Goal: Information Seeking & Learning: Learn about a topic

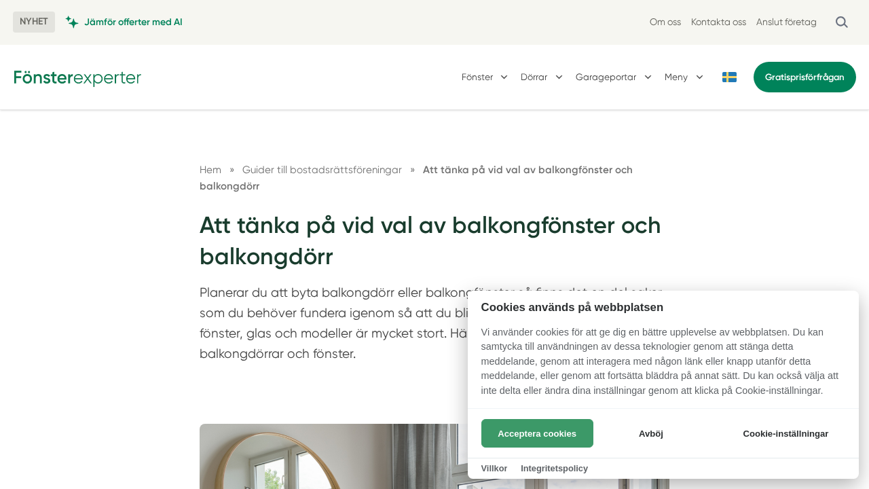
click at [528, 437] on button "Acceptera cookies" at bounding box center [537, 433] width 112 height 29
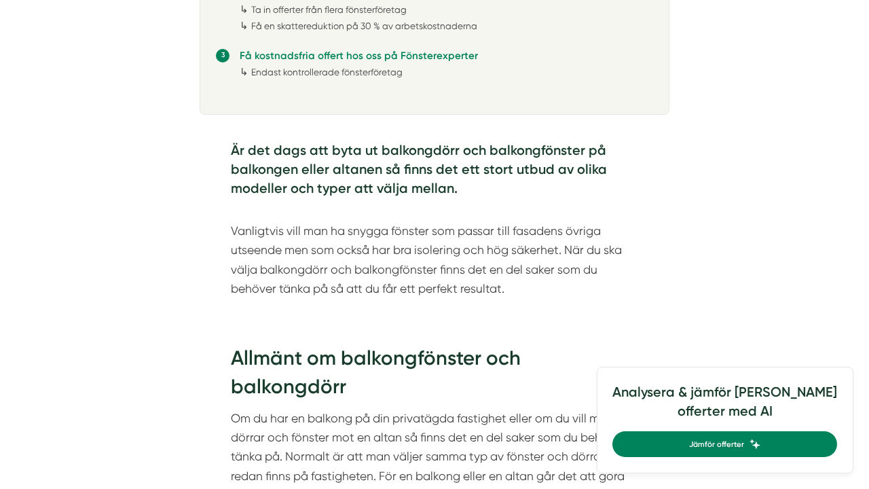
scroll to position [981, 0]
click at [515, 291] on p "Vanligtvis vill man ha snygga fönster som passar till fasadens övriga utseende …" at bounding box center [434, 250] width 407 height 96
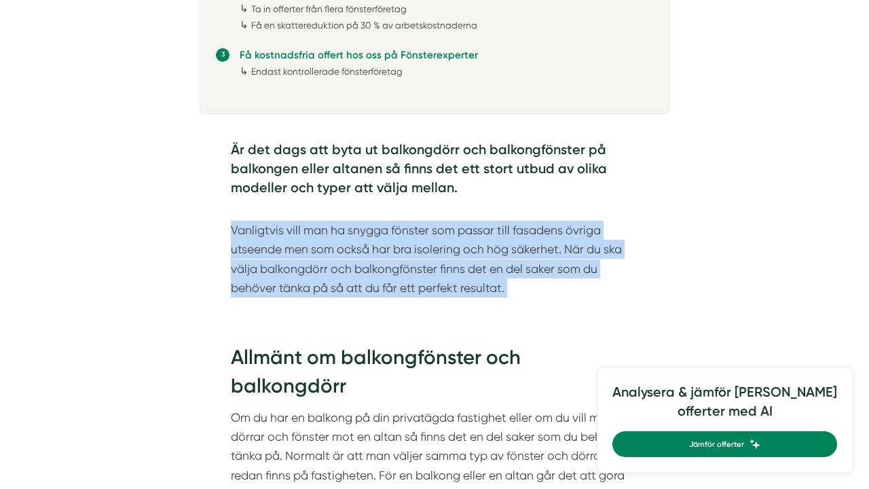
click at [515, 291] on p "Vanligtvis vill man ha snygga fönster som passar till fasadens övriga utseende …" at bounding box center [434, 250] width 407 height 96
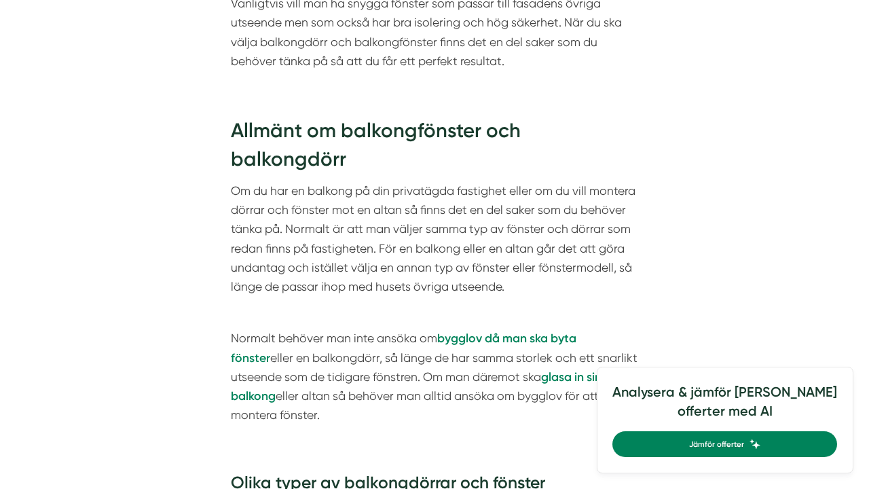
scroll to position [1215, 0]
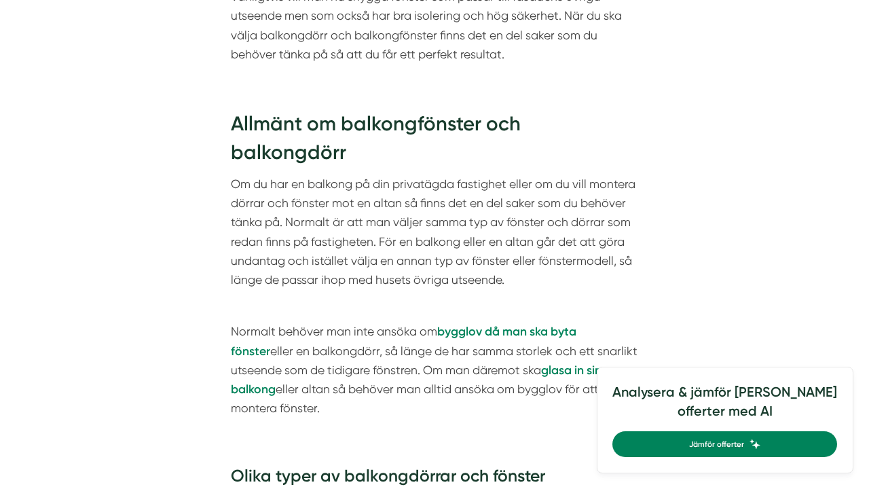
click at [388, 322] on p "Normalt behöver man inte ansöka om bygglov då man ska byta fönster eller en bal…" at bounding box center [434, 370] width 407 height 96
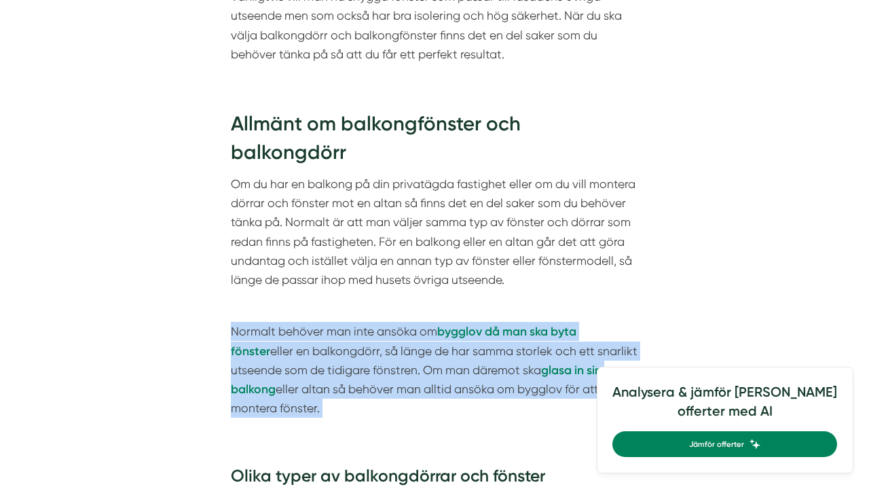
click at [388, 322] on p "Normalt behöver man inte ansöka om bygglov då man ska byta fönster eller en bal…" at bounding box center [434, 370] width 407 height 96
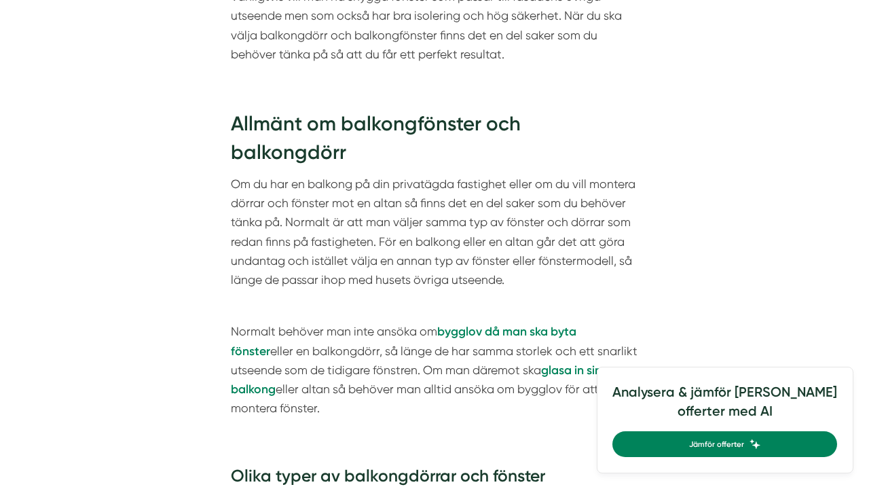
click at [388, 322] on p "Normalt behöver man inte ansöka om bygglov då man ska byta fönster eller en bal…" at bounding box center [434, 370] width 407 height 96
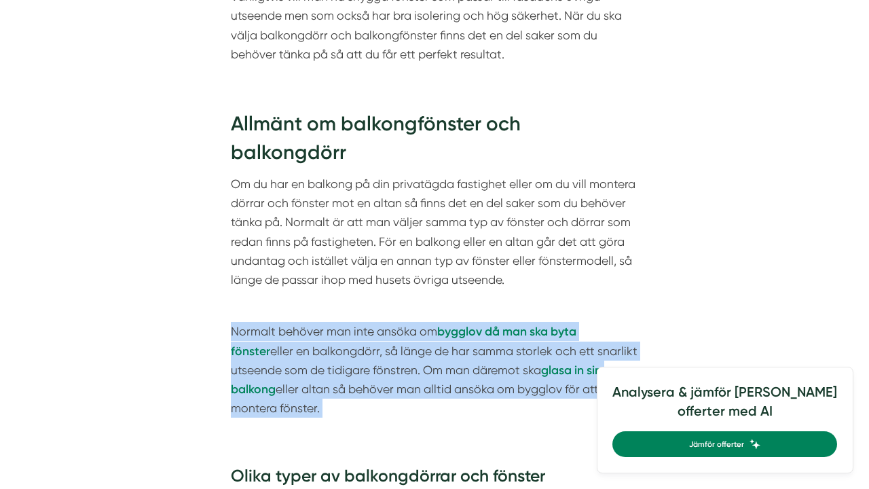
click at [388, 322] on p "Normalt behöver man inte ansöka om bygglov då man ska byta fönster eller en bal…" at bounding box center [434, 370] width 407 height 96
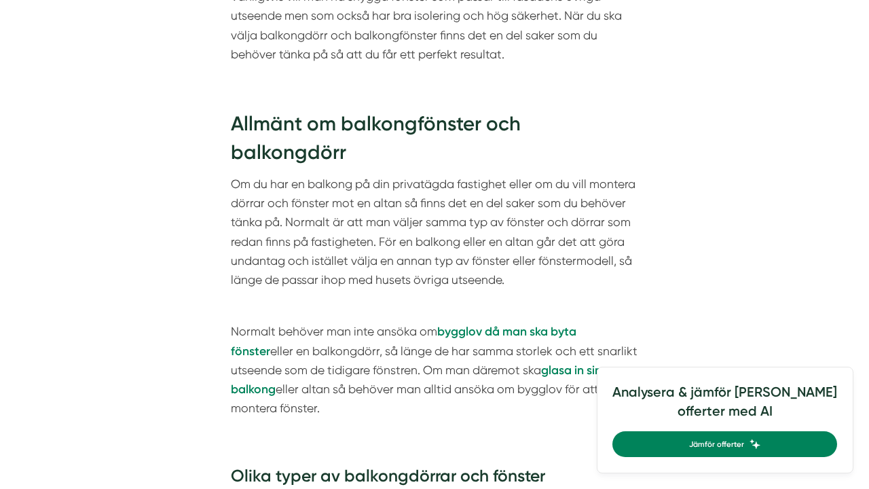
click at [388, 322] on p "Normalt behöver man inte ansöka om bygglov då man ska byta fönster eller en bal…" at bounding box center [434, 370] width 407 height 96
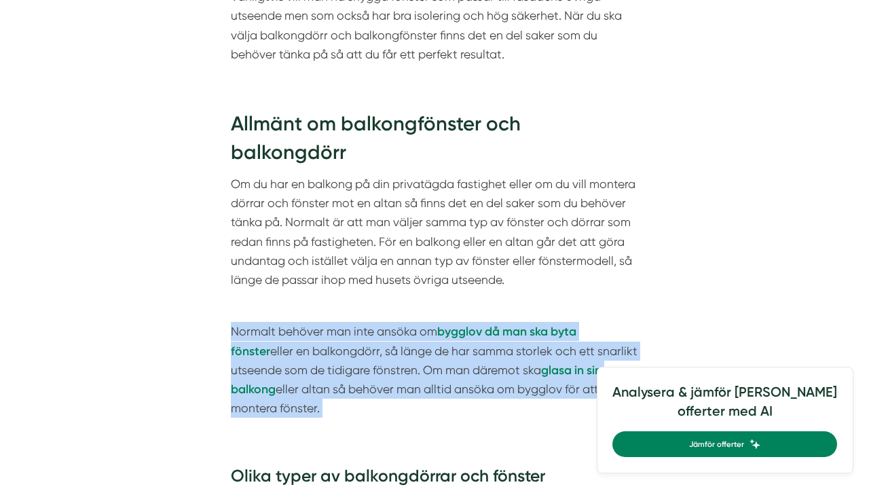
click at [388, 322] on p "Normalt behöver man inte ansöka om bygglov då man ska byta fönster eller en bal…" at bounding box center [434, 370] width 407 height 96
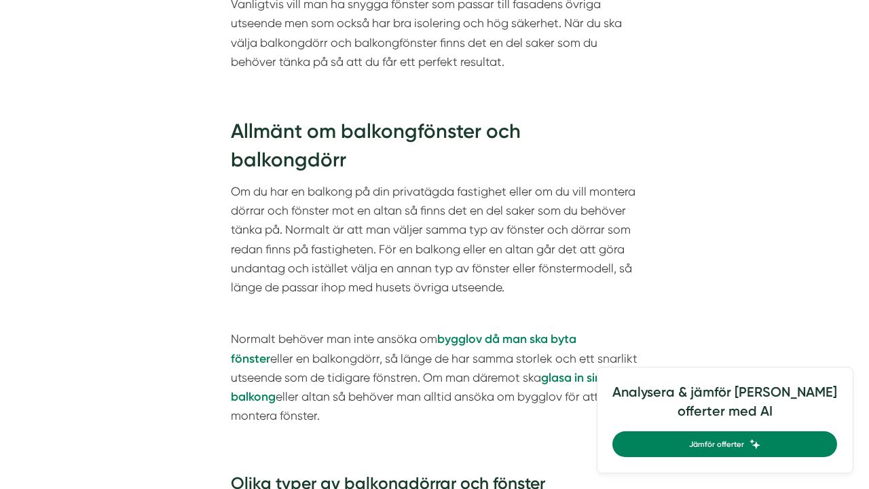
scroll to position [1207, 0]
click at [380, 227] on p "Om du har en balkong på din privatägda fastighet eller om du vill montera dörra…" at bounding box center [434, 239] width 407 height 115
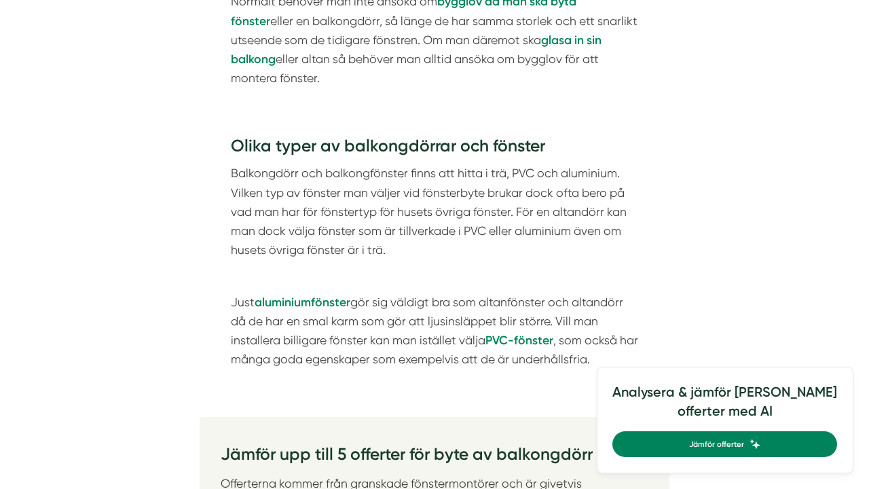
scroll to position [1545, 0]
click at [365, 165] on p "Balkongdörr och balkongfönster finns att hitta i trä, PVC och aluminium. Vilken…" at bounding box center [434, 211] width 407 height 96
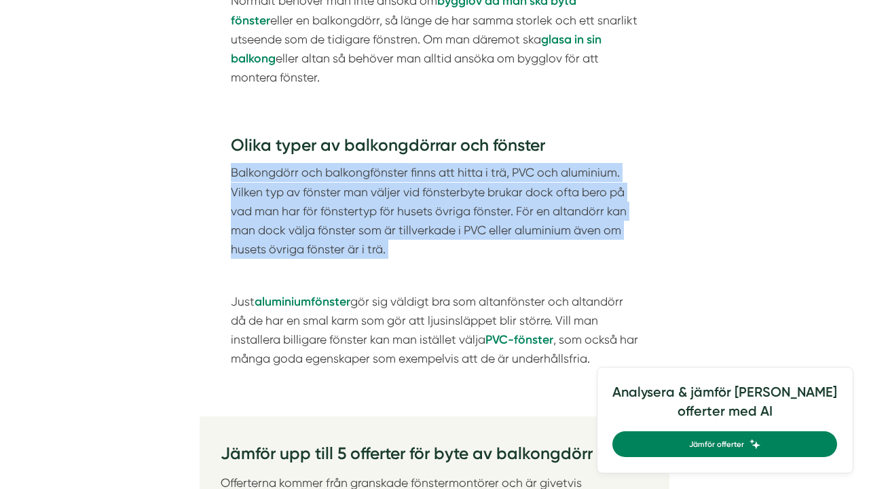
click at [365, 165] on p "Balkongdörr och balkongfönster finns att hitta i trä, PVC och aluminium. Vilken…" at bounding box center [434, 211] width 407 height 96
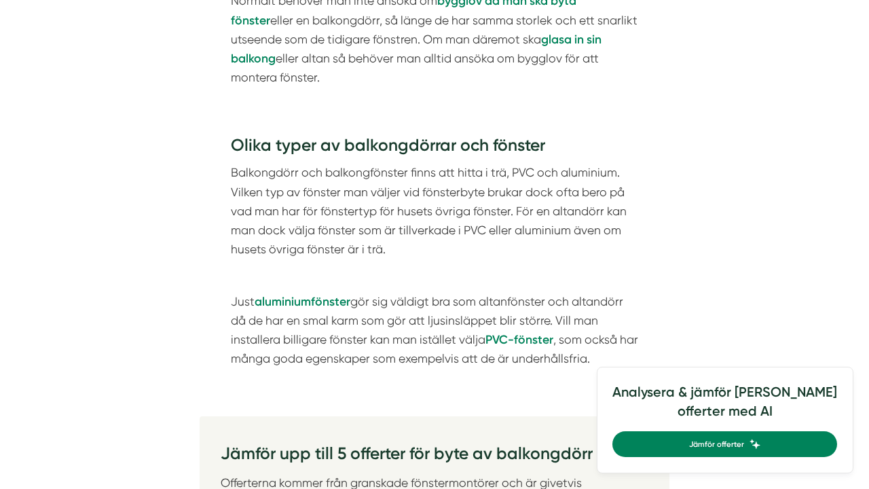
click at [365, 165] on p "Balkongdörr och balkongfönster finns att hitta i trä, PVC och aluminium. Vilken…" at bounding box center [434, 211] width 407 height 96
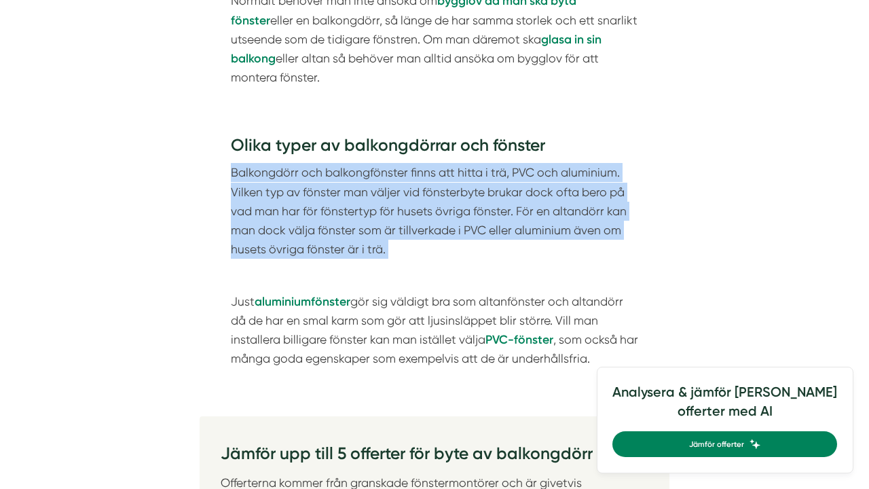
click at [353, 134] on h3 "Olika typer av balkongdörrar och fönster" at bounding box center [434, 149] width 407 height 30
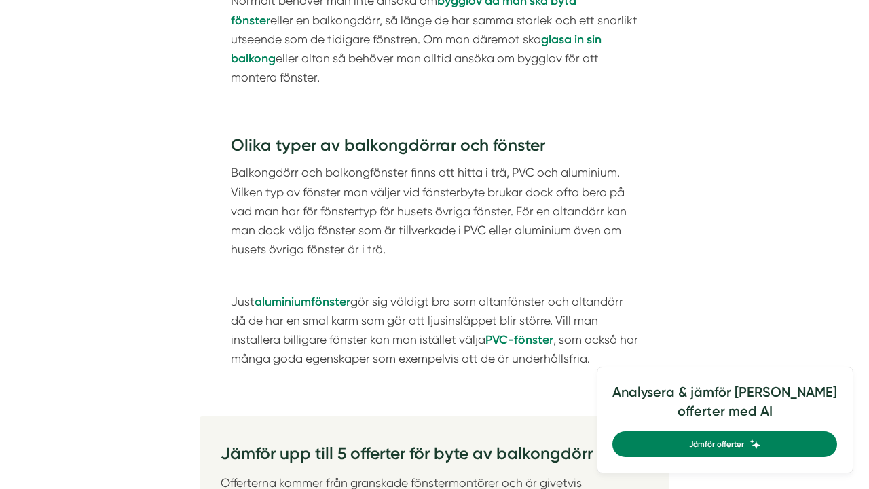
click at [353, 134] on h3 "Olika typer av balkongdörrar och fönster" at bounding box center [434, 149] width 407 height 30
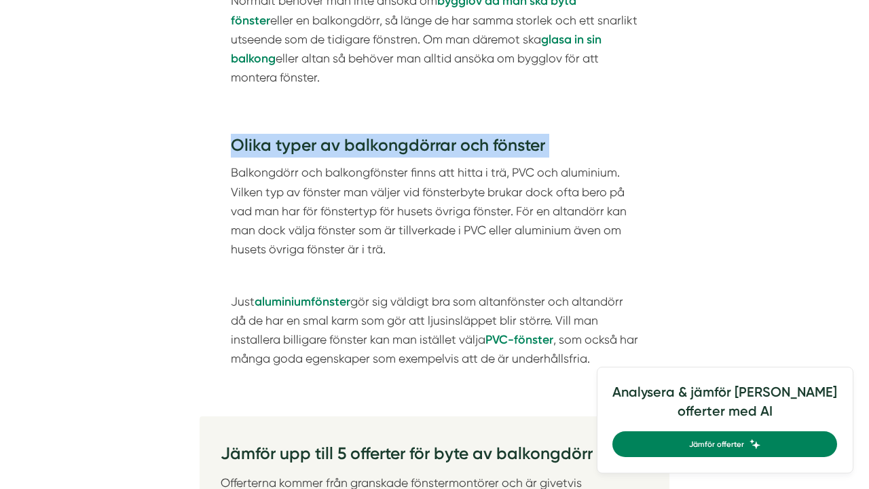
click at [376, 174] on p "Balkongdörr och balkongfönster finns att hitta i trä, PVC och aluminium. Vilken…" at bounding box center [434, 211] width 407 height 96
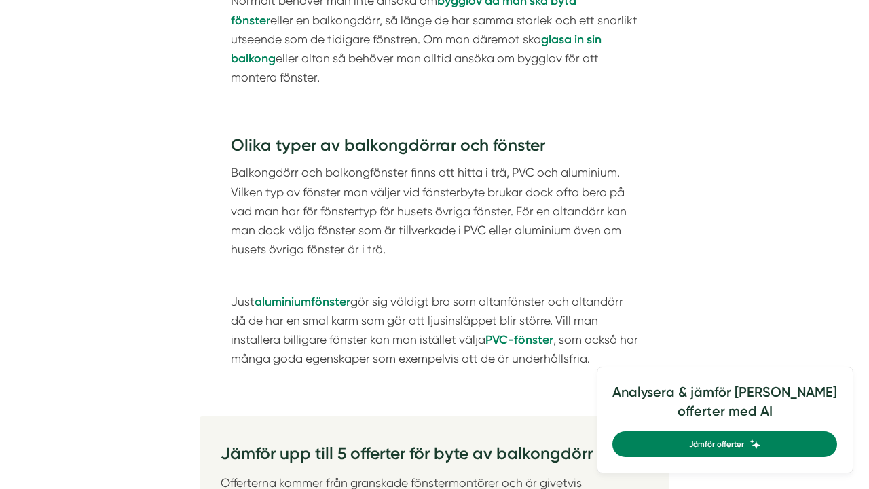
click at [376, 174] on p "Balkongdörr och balkongfönster finns att hitta i trä, PVC och aluminium. Vilken…" at bounding box center [434, 211] width 407 height 96
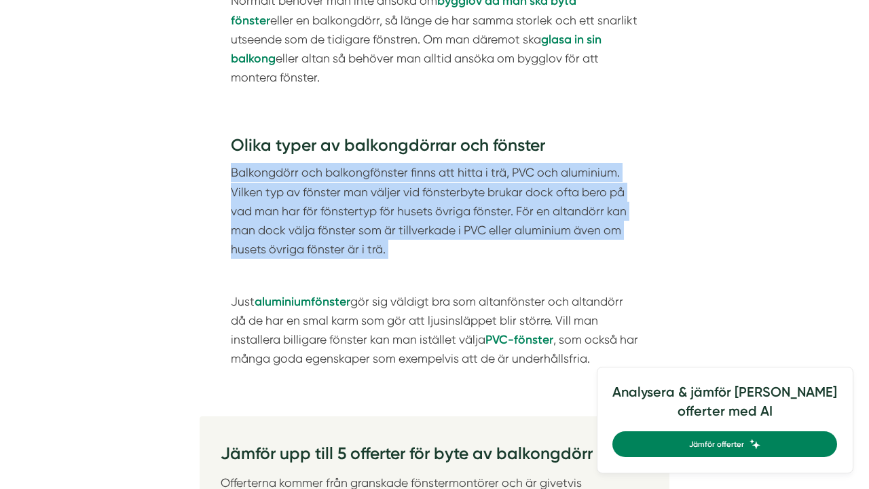
click at [394, 206] on p "Balkongdörr och balkongfönster finns att hitta i trä, PVC och aluminium. Vilken…" at bounding box center [434, 211] width 407 height 96
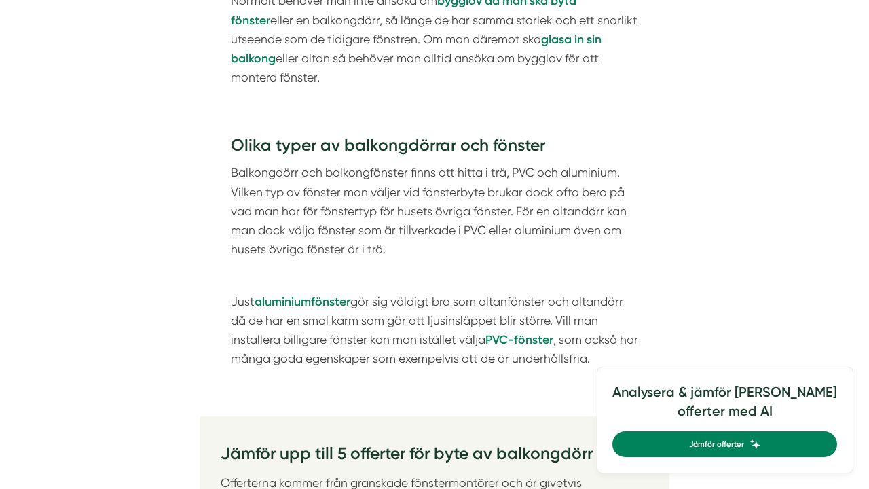
click at [394, 206] on p "Balkongdörr och balkongfönster finns att hitta i trä, PVC och aluminium. Vilken…" at bounding box center [434, 211] width 407 height 96
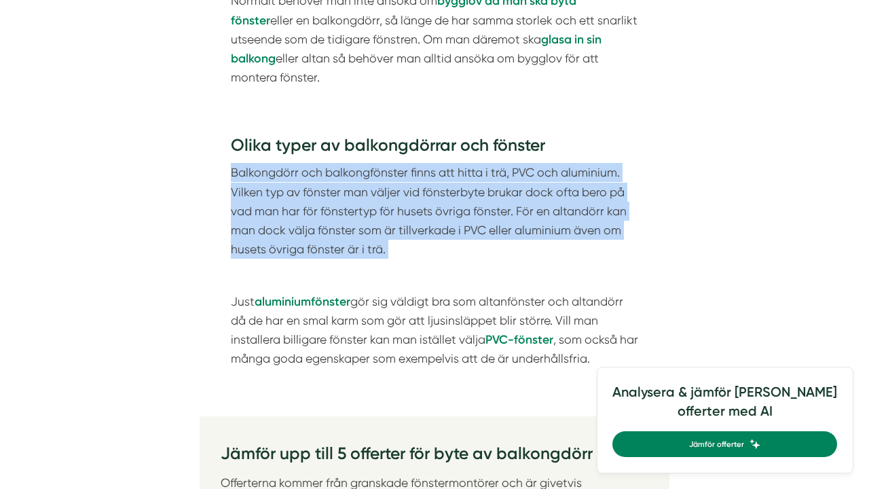
click at [373, 134] on h3 "Olika typer av balkongdörrar och fönster" at bounding box center [434, 149] width 407 height 30
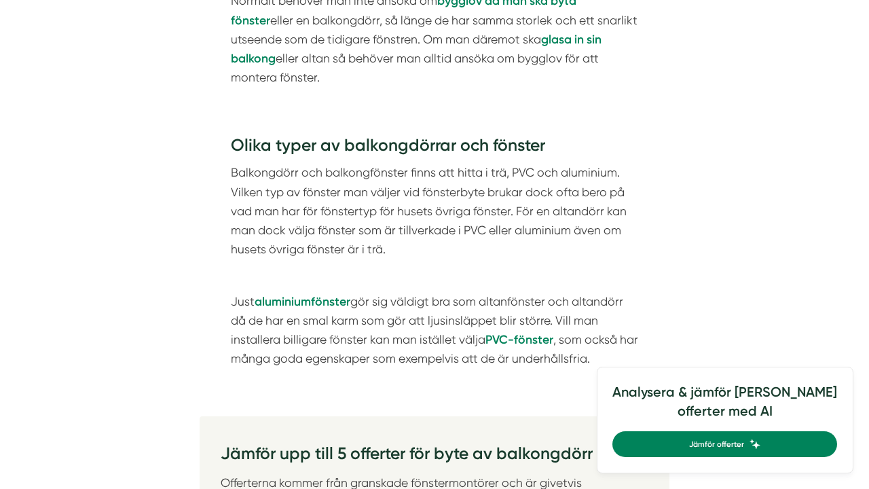
click at [373, 134] on h3 "Olika typer av balkongdörrar och fönster" at bounding box center [434, 149] width 407 height 30
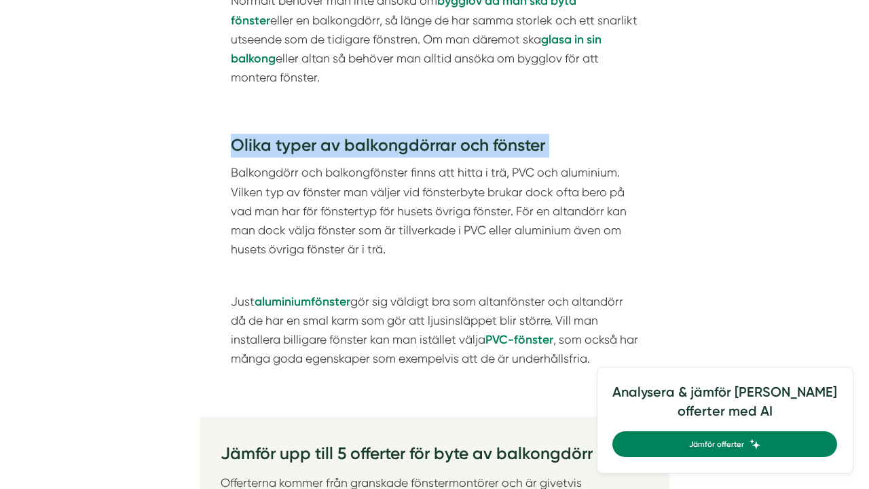
click at [391, 175] on p "Balkongdörr och balkongfönster finns att hitta i trä, PVC och aluminium. Vilken…" at bounding box center [434, 211] width 407 height 96
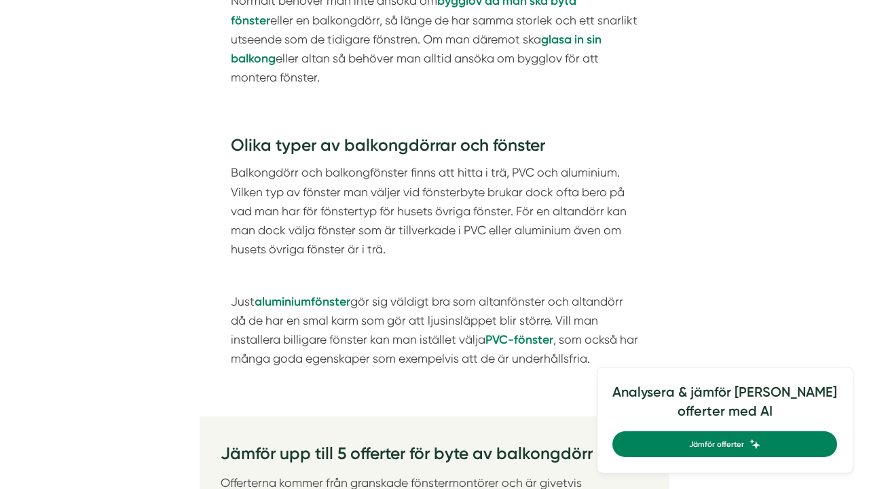
click at [391, 175] on p "Balkongdörr och balkongfönster finns att hitta i trä, PVC och aluminium. Vilken…" at bounding box center [434, 211] width 407 height 96
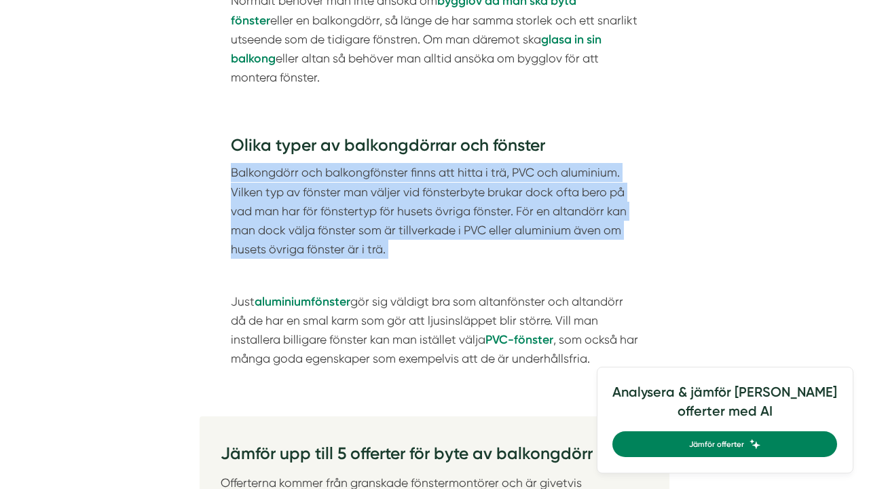
click at [436, 292] on p "Just aluminiumfönster gör sig väldigt bra som altanfönster och altandörr då de …" at bounding box center [434, 330] width 407 height 77
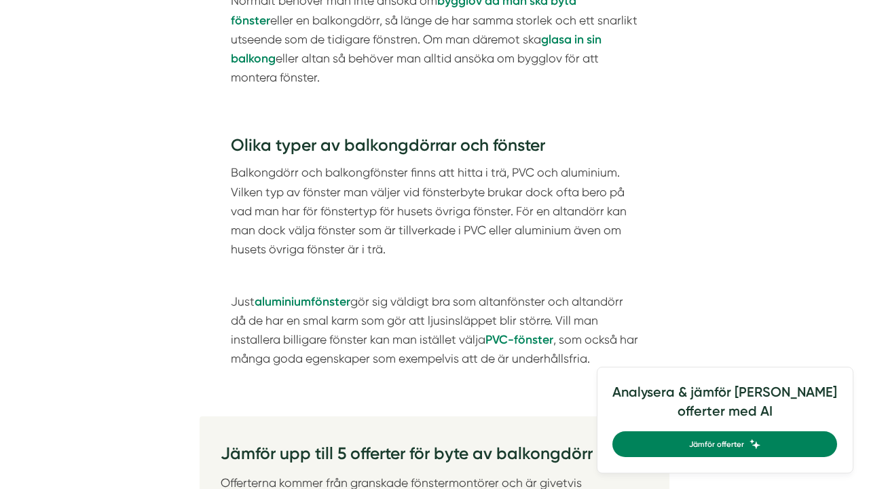
click at [436, 292] on p "Just aluminiumfönster gör sig väldigt bra som altanfönster och altandörr då de …" at bounding box center [434, 330] width 407 height 77
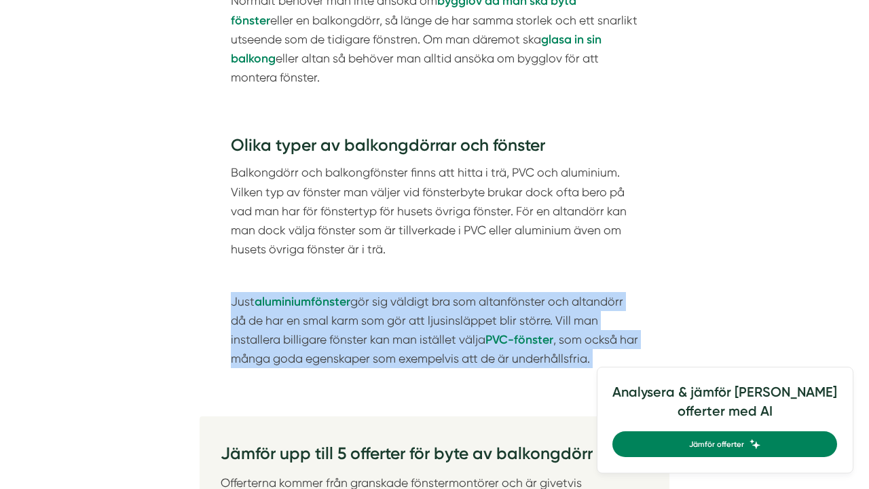
click at [450, 306] on p "Just aluminiumfönster gör sig väldigt bra som altanfönster och altandörr då de …" at bounding box center [434, 330] width 407 height 77
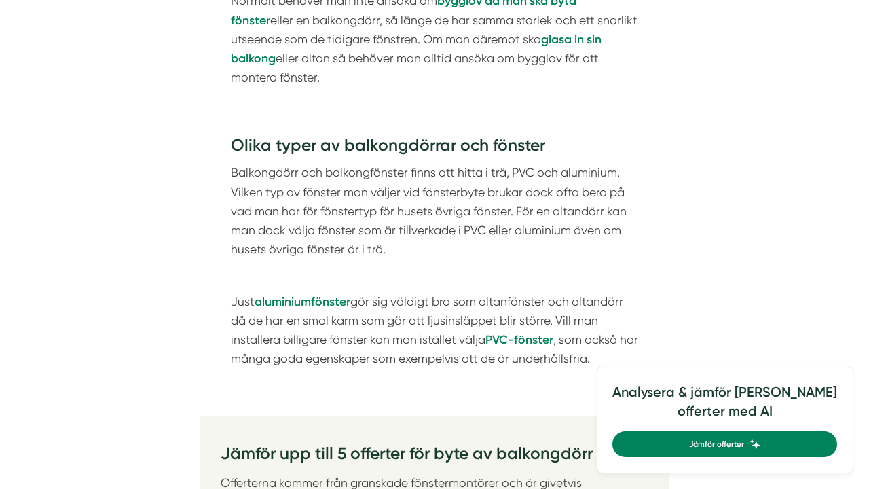
click at [450, 306] on p "Just aluminiumfönster gör sig väldigt bra som altanfönster och altandörr då de …" at bounding box center [434, 330] width 407 height 77
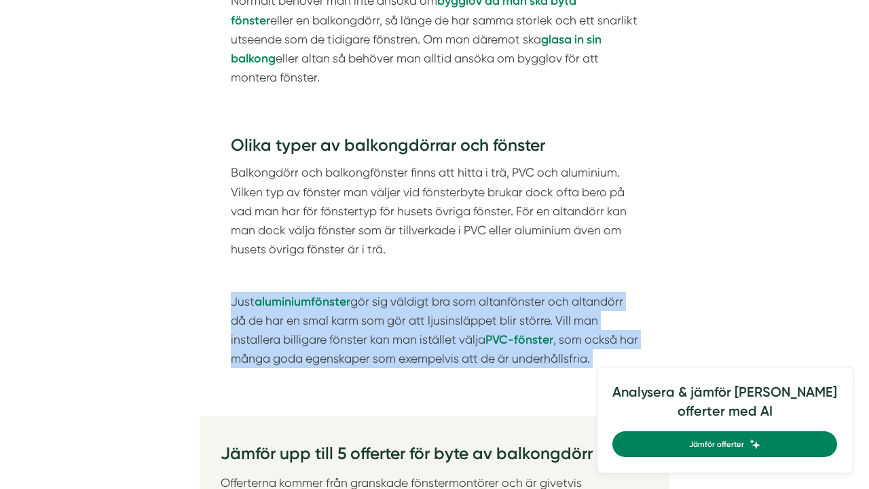
click at [450, 306] on p "Just aluminiumfönster gör sig väldigt bra som altanfönster och altandörr då de …" at bounding box center [434, 330] width 407 height 77
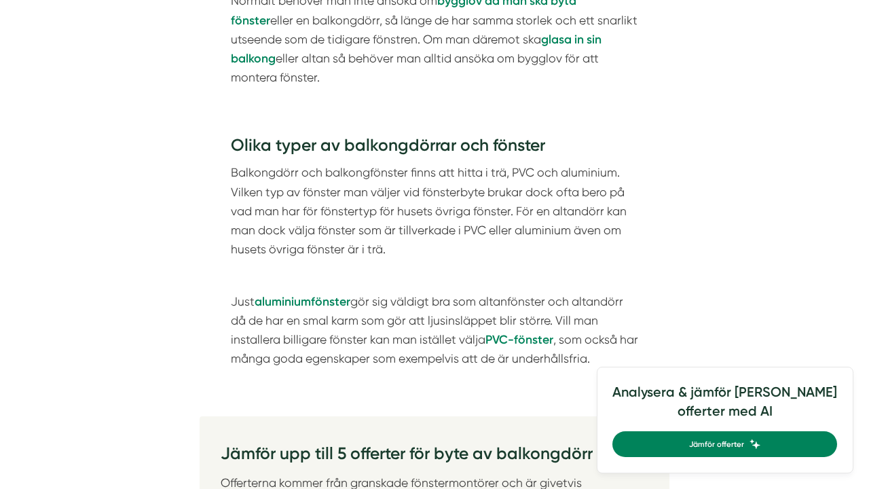
click at [450, 306] on p "Just aluminiumfönster gör sig väldigt bra som altanfönster och altandörr då de …" at bounding box center [434, 330] width 407 height 77
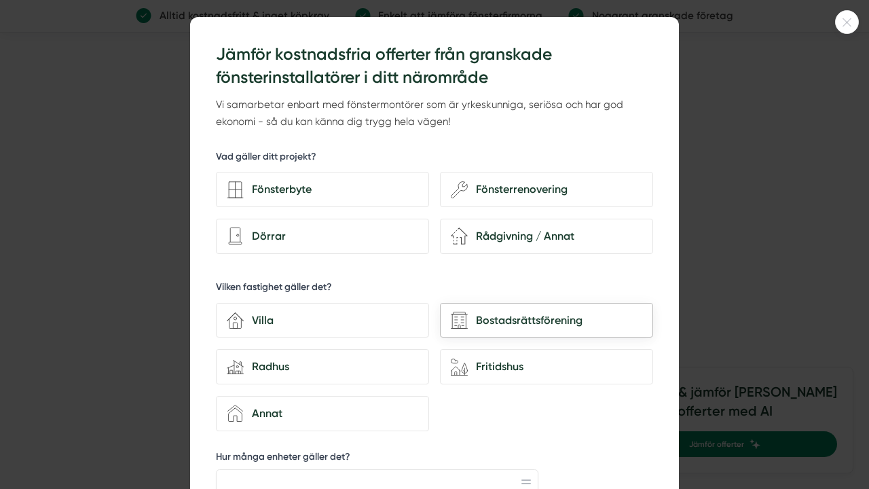
scroll to position [33, 0]
click at [849, 23] on icon at bounding box center [847, 22] width 22 height 8
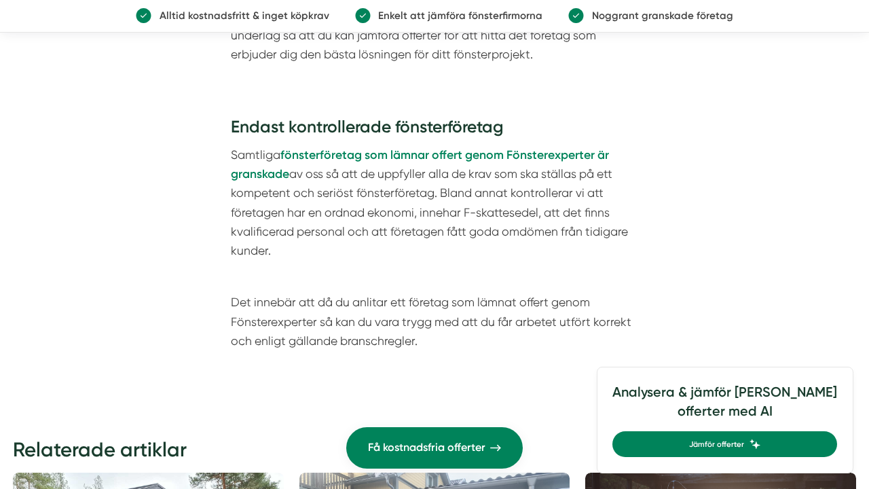
scroll to position [5664, 0]
click at [548, 147] on p "Samtliga fönsterföretag som lämnar offert genom Fönsterexperter är granskade av…" at bounding box center [434, 202] width 407 height 115
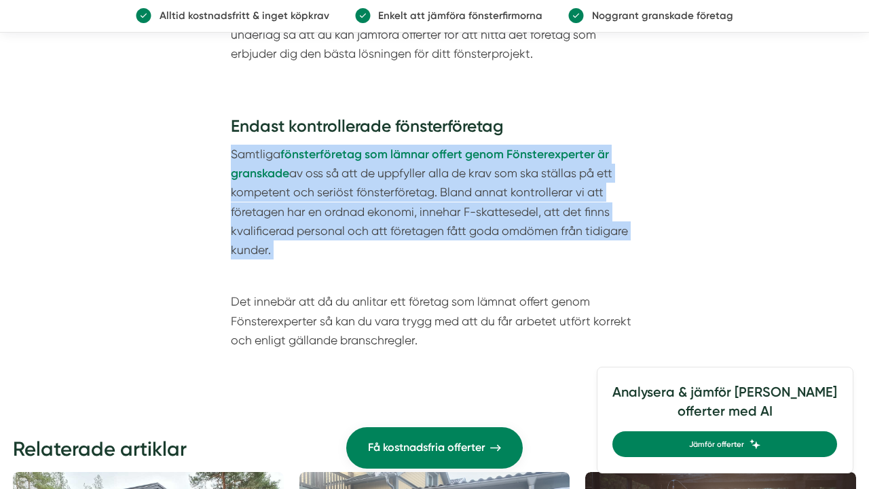
click at [548, 147] on p "Samtliga fönsterföretag som lämnar offert genom Fönsterexperter är granskade av…" at bounding box center [434, 202] width 407 height 115
